Goal: Task Accomplishment & Management: Manage account settings

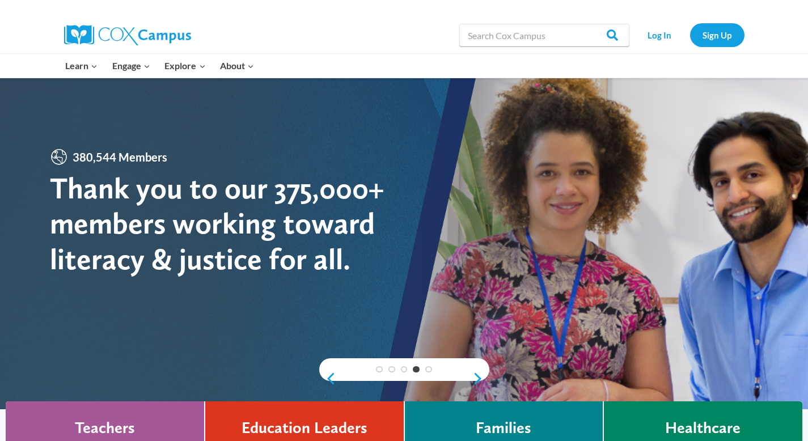
click at [664, 32] on link "Log In" at bounding box center [659, 34] width 49 height 23
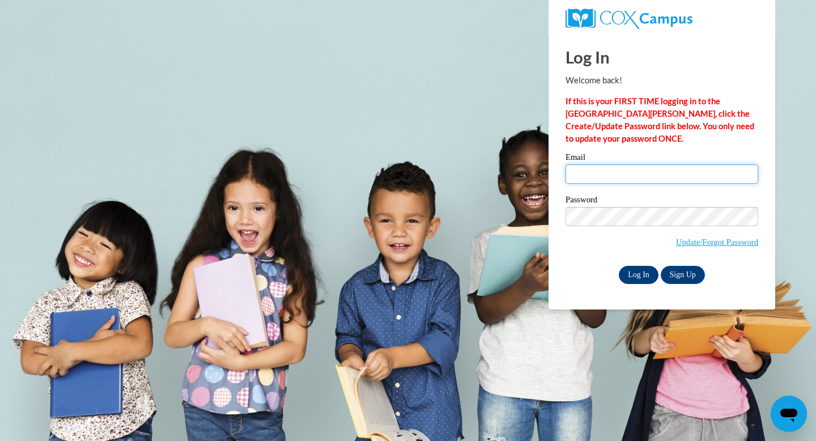
type input "[EMAIL_ADDRESS][PERSON_NAME][DOMAIN_NAME]"
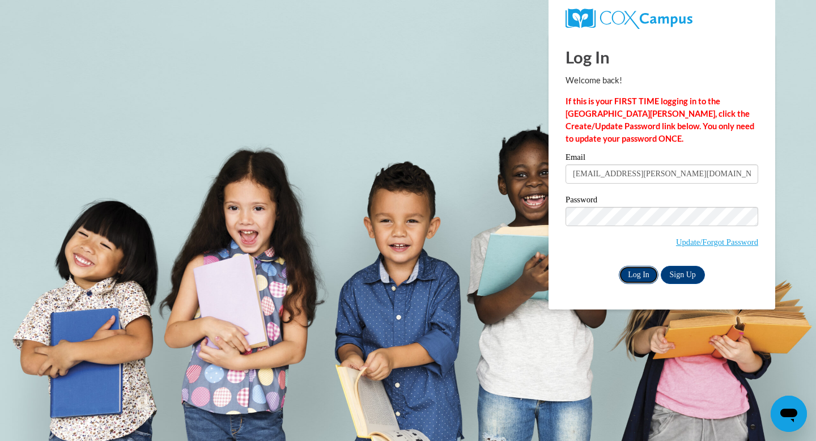
click at [635, 281] on input "Log In" at bounding box center [639, 275] width 40 height 18
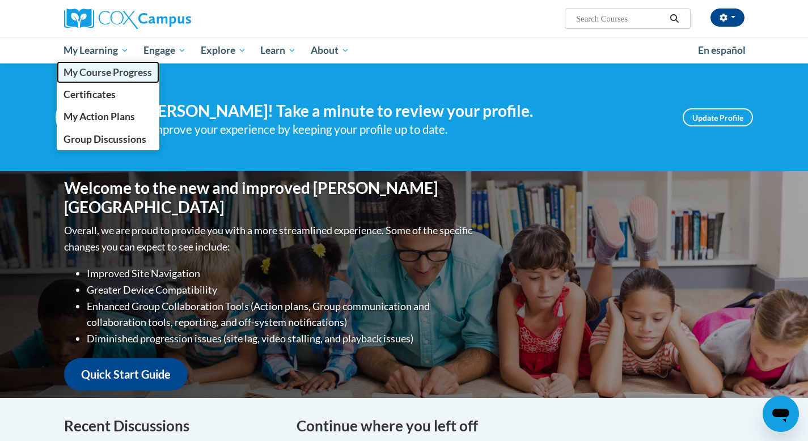
click at [126, 78] on span "My Course Progress" at bounding box center [107, 72] width 88 height 12
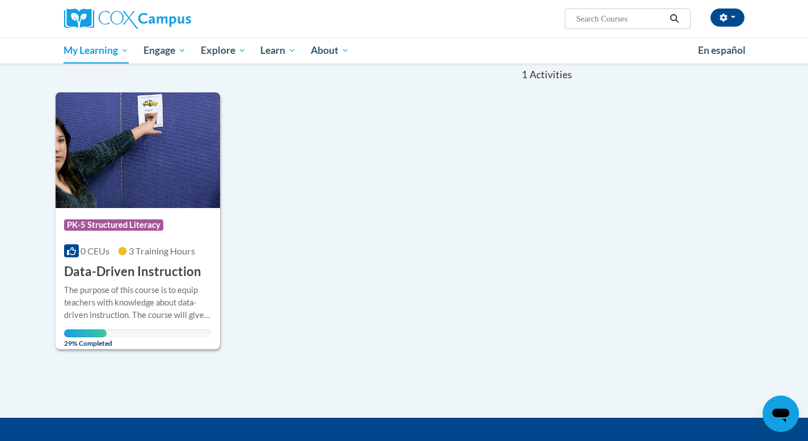
scroll to position [113, 0]
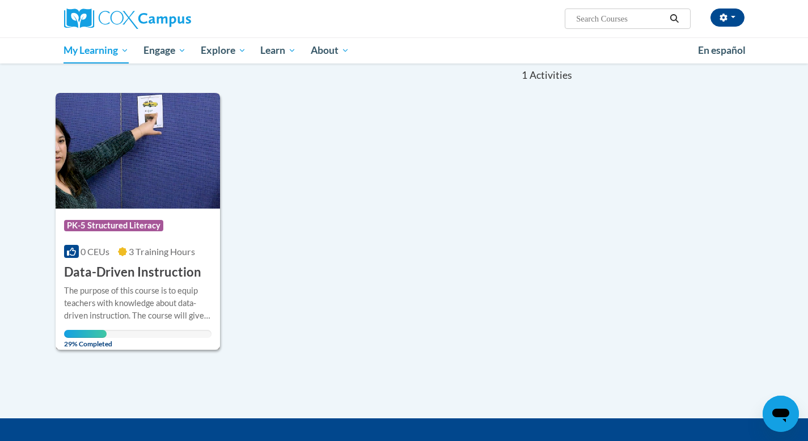
click at [194, 242] on div "Course Category: PK-5 Structured Literacy 0 CEUs 3 Training Hours COURSE Data-D…" at bounding box center [138, 245] width 165 height 73
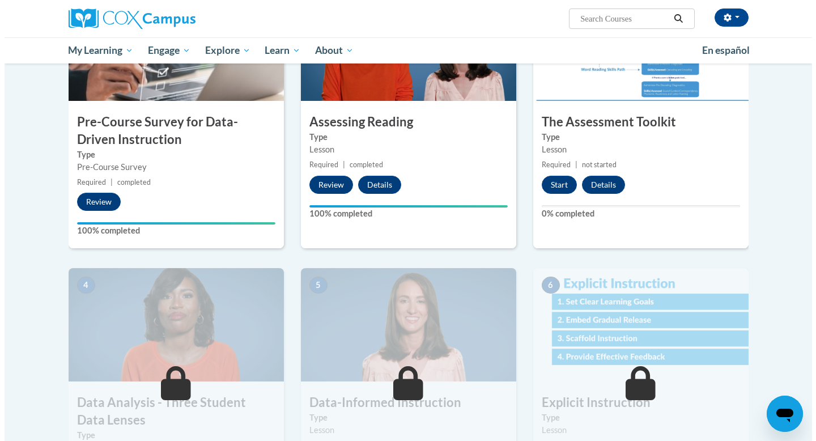
scroll to position [266, 0]
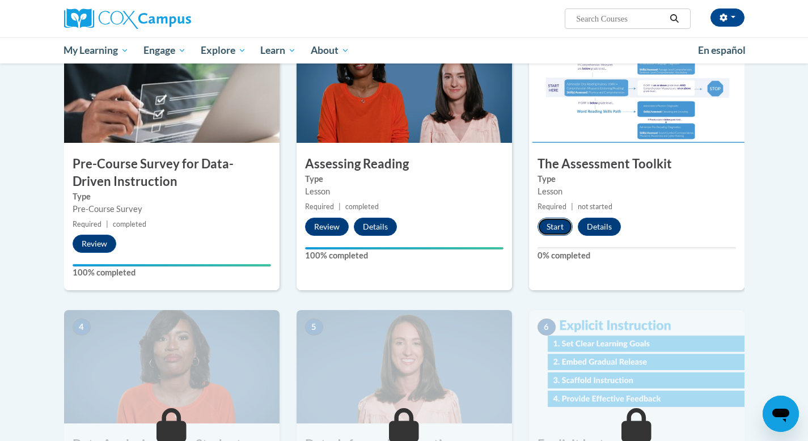
click at [559, 230] on button "Start" at bounding box center [554, 227] width 35 height 18
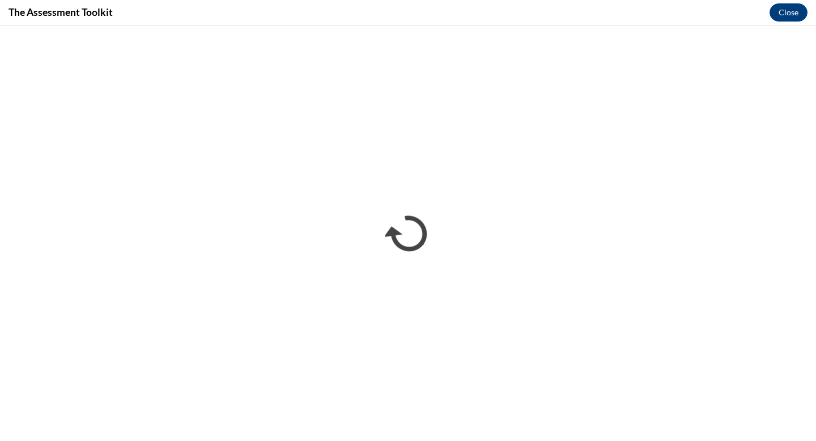
scroll to position [0, 0]
